Goal: Complete application form

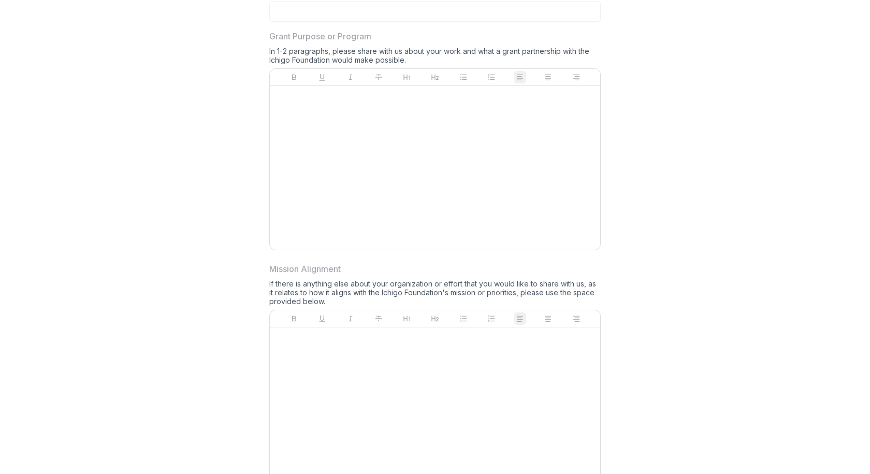
scroll to position [923, 0]
